Goal: Task Accomplishment & Management: Use online tool/utility

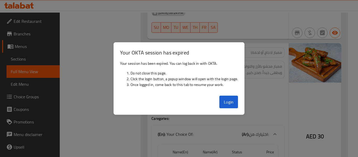
scroll to position [8758, 0]
click at [230, 106] on button "Login" at bounding box center [228, 102] width 19 height 13
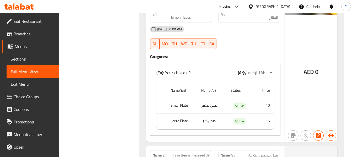
scroll to position [179, 0]
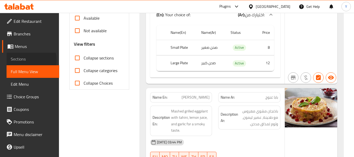
click at [27, 60] on span "Sections" at bounding box center [33, 59] width 44 height 6
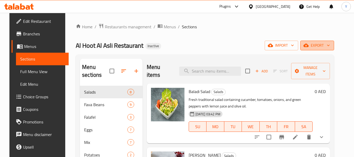
click at [321, 48] on span "export" at bounding box center [316, 45] width 25 height 7
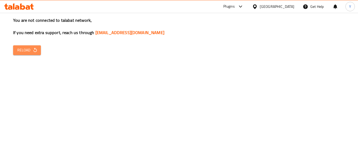
click at [32, 53] on button "Reload" at bounding box center [27, 50] width 28 height 10
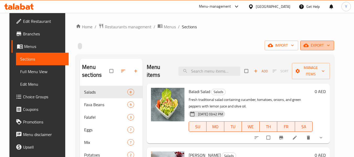
click at [325, 47] on span "export" at bounding box center [316, 45] width 25 height 7
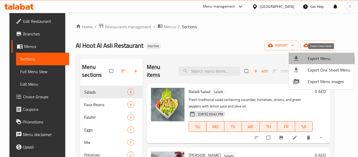
click at [316, 59] on span "Export Menu" at bounding box center [328, 58] width 43 height 6
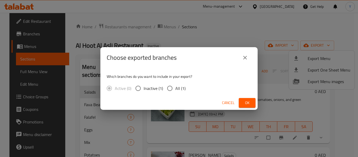
click at [176, 90] on span "All (1)" at bounding box center [180, 88] width 10 height 6
click at [175, 90] on input "All (1)" at bounding box center [169, 88] width 11 height 11
radio input "true"
click at [243, 102] on span "Ok" at bounding box center [247, 102] width 8 height 7
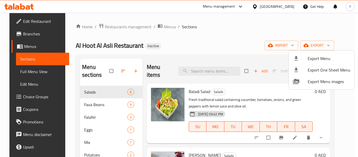
click at [32, 21] on div at bounding box center [179, 78] width 358 height 157
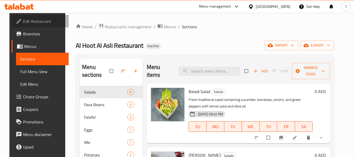
click at [32, 21] on span "Edit Restaurant" at bounding box center [43, 21] width 41 height 6
